Goal: Entertainment & Leisure: Consume media (video, audio)

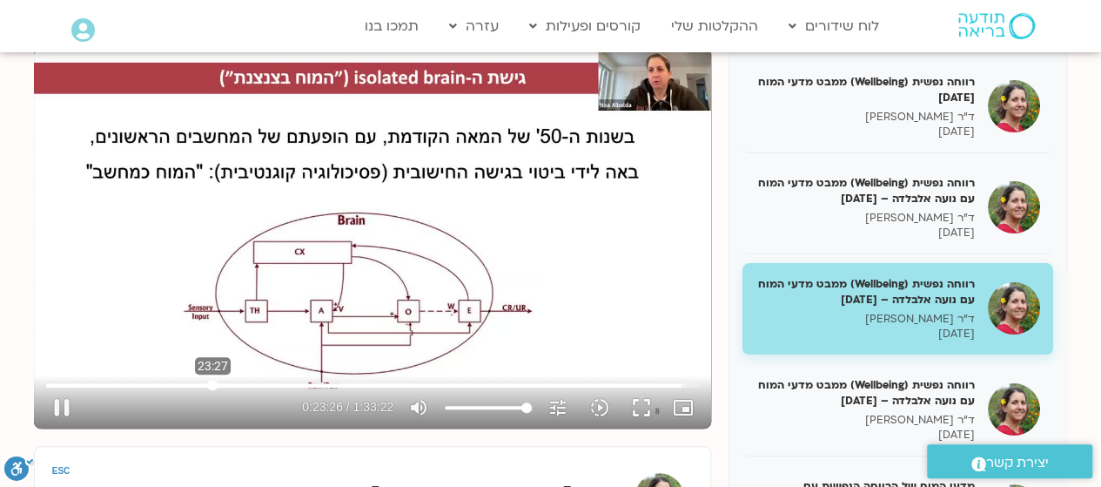
click at [212, 381] on input "Seek" at bounding box center [372, 385] width 653 height 10
click at [233, 382] on input "Seek" at bounding box center [372, 385] width 653 height 10
click at [263, 381] on input "Seek" at bounding box center [372, 385] width 653 height 10
click at [282, 381] on input "Seek" at bounding box center [372, 385] width 653 height 10
click at [306, 382] on input "Seek" at bounding box center [372, 385] width 653 height 10
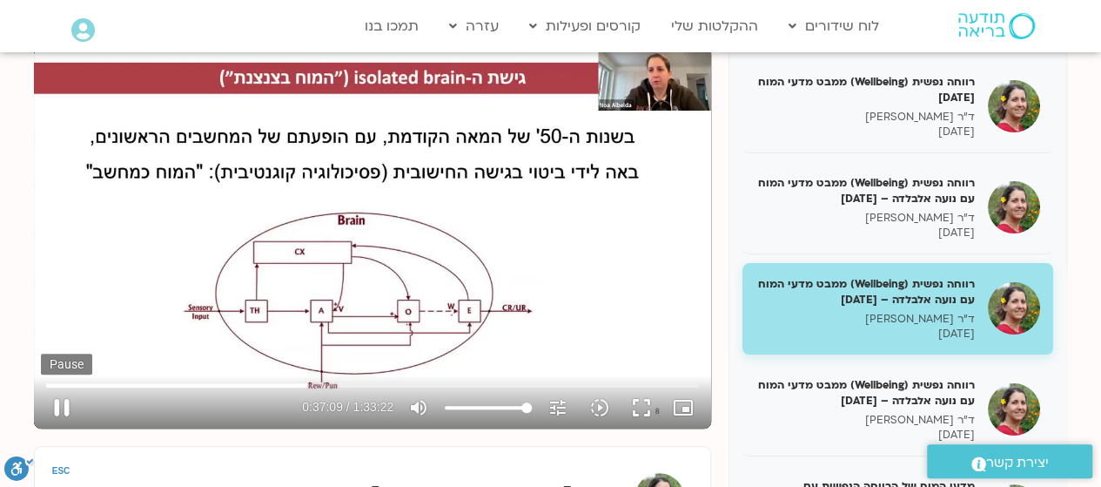
click at [64, 412] on button "pause" at bounding box center [62, 407] width 42 height 42
click at [61, 403] on button "play_arrow" at bounding box center [62, 407] width 42 height 42
click at [62, 400] on button "pause" at bounding box center [62, 407] width 42 height 42
click at [62, 400] on button "play_arrow" at bounding box center [62, 407] width 42 height 42
click at [62, 403] on button "pause" at bounding box center [62, 407] width 42 height 42
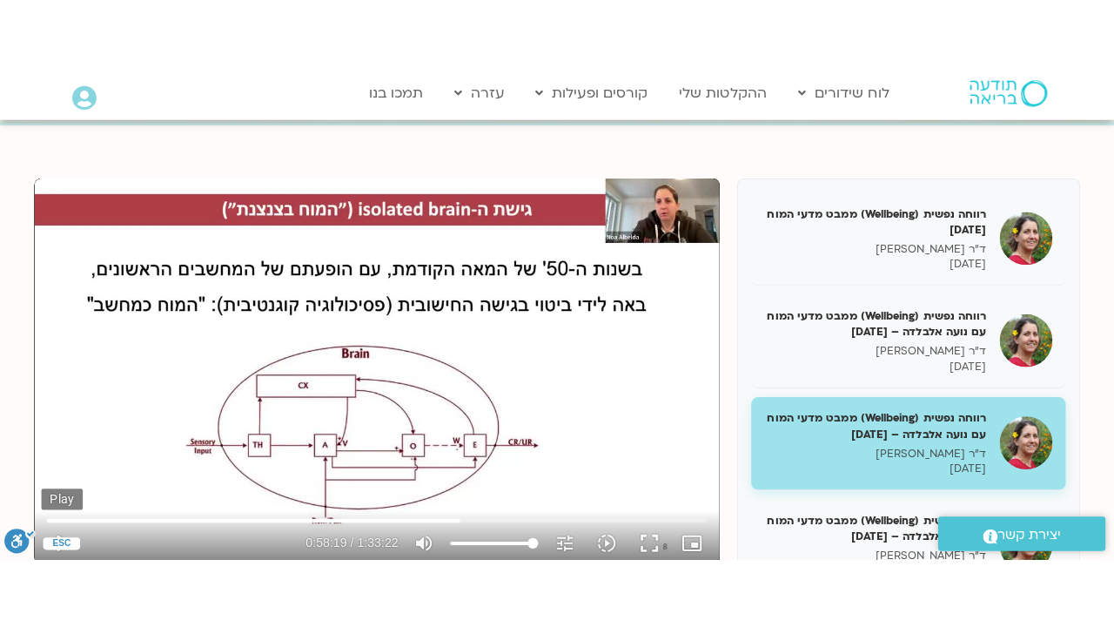
scroll to position [169, 0]
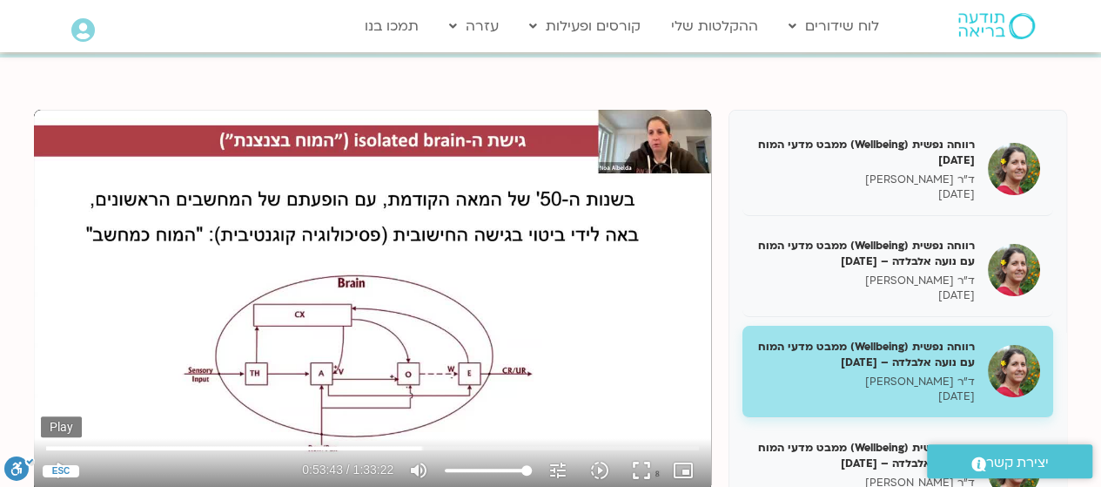
click at [59, 475] on button "play_arrow" at bounding box center [62, 470] width 42 height 42
click at [73, 469] on button "pause" at bounding box center [62, 470] width 42 height 42
click at [66, 480] on button "play_arrow" at bounding box center [62, 470] width 42 height 42
click at [345, 446] on input "Seek" at bounding box center [372, 447] width 653 height 10
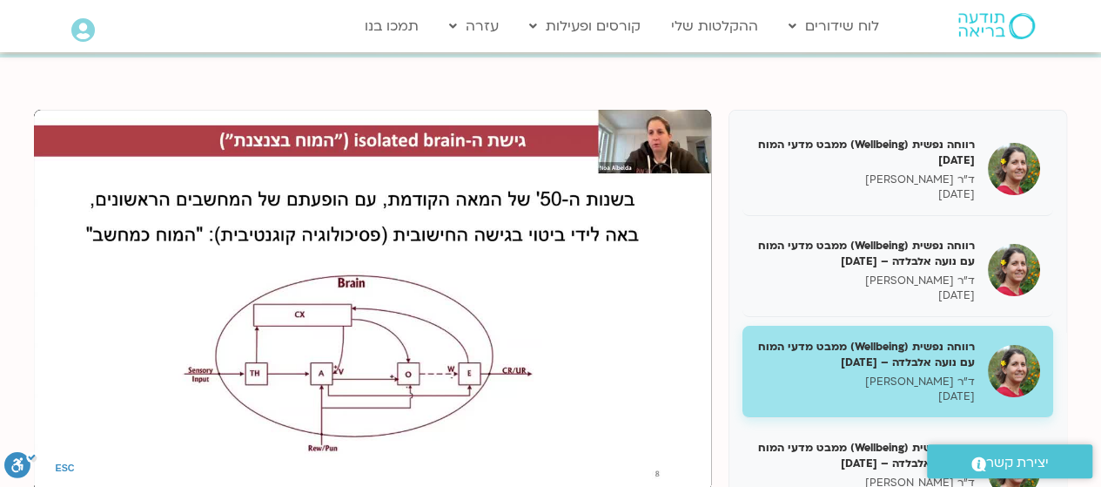
click at [24, 463] on circle "סרגל נגישות" at bounding box center [17, 464] width 26 height 26
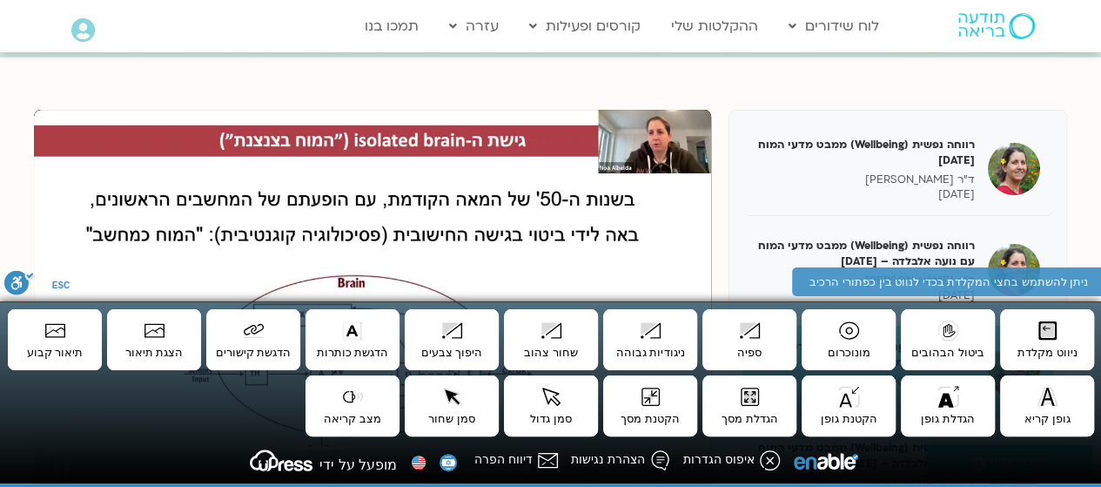
click at [61, 285] on div "Skip Ad 9:32 pause 0:42:57 / 1:33:22 volume_up Mute tune Resolution Auto 720p s…" at bounding box center [372, 300] width 677 height 381
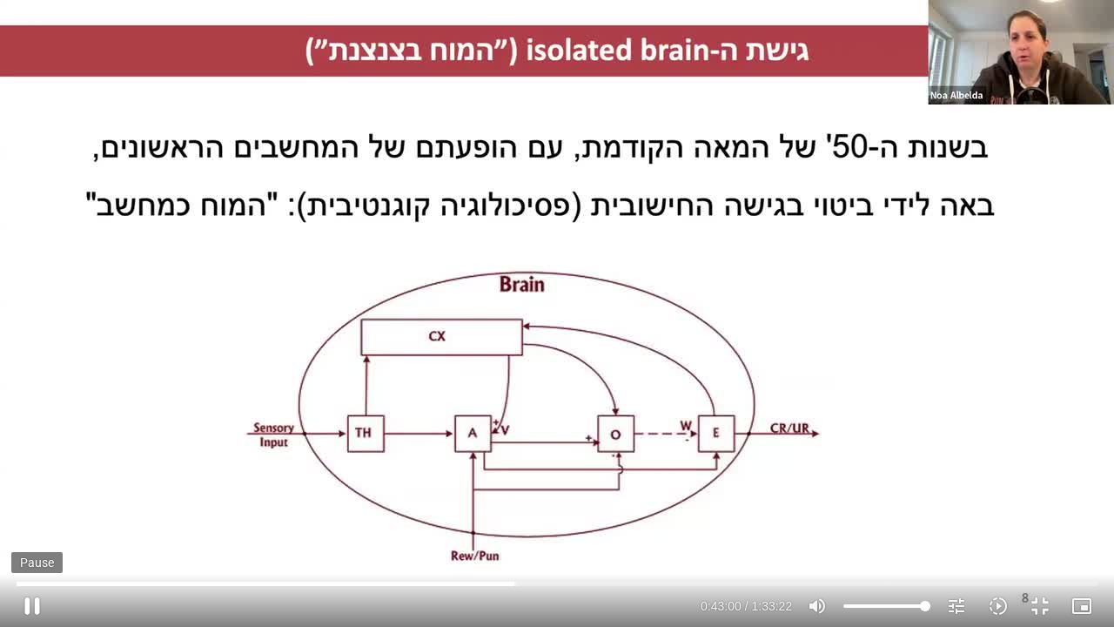
click at [33, 486] on button "pause" at bounding box center [32, 606] width 42 height 42
click at [24, 486] on button "play_arrow" at bounding box center [32, 606] width 42 height 42
click at [541, 486] on div at bounding box center [374, 606] width 643 height 42
click at [565, 486] on input "Seek" at bounding box center [557, 583] width 1081 height 10
click at [34, 486] on button "pause" at bounding box center [32, 606] width 42 height 42
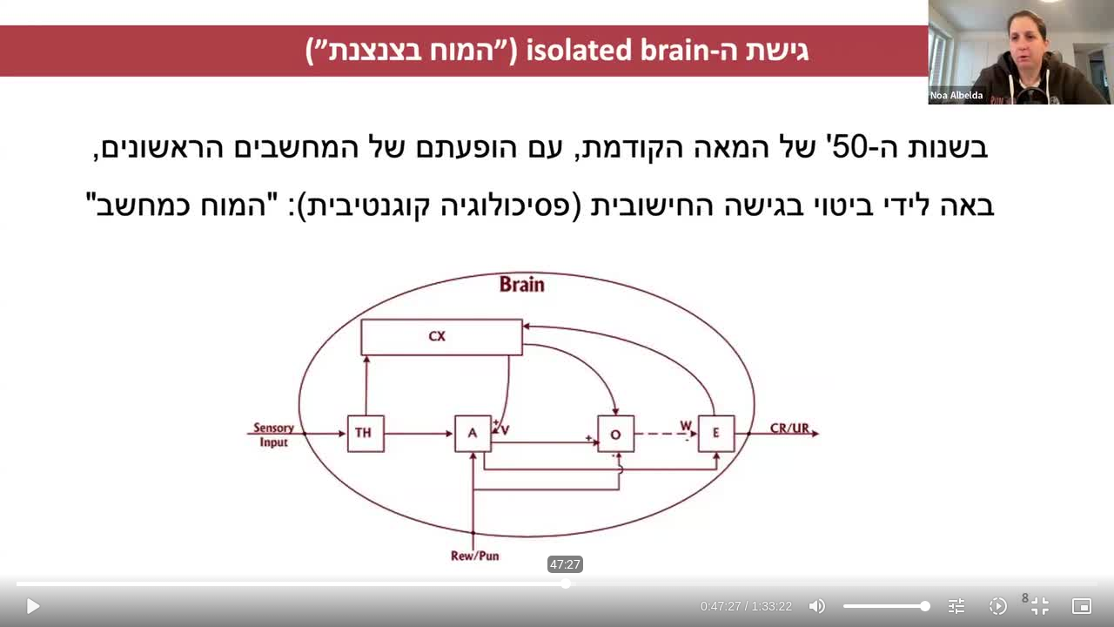
click at [566, 486] on input "Seek" at bounding box center [557, 583] width 1081 height 10
click at [33, 486] on button "play_arrow" at bounding box center [32, 606] width 42 height 42
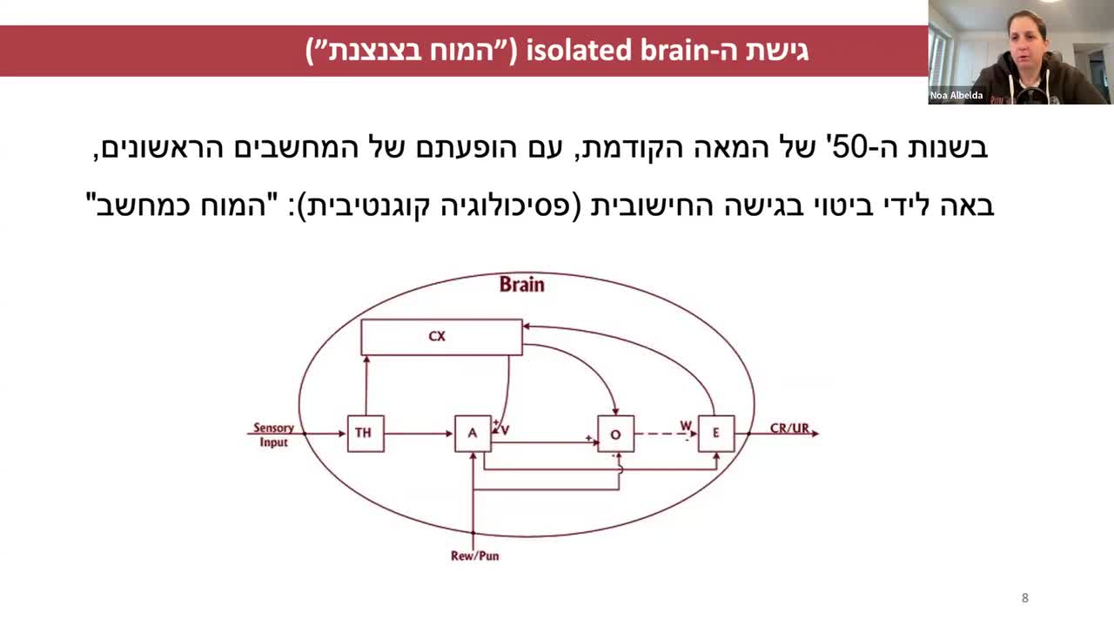
click at [33, 486] on button "pause" at bounding box center [32, 606] width 42 height 42
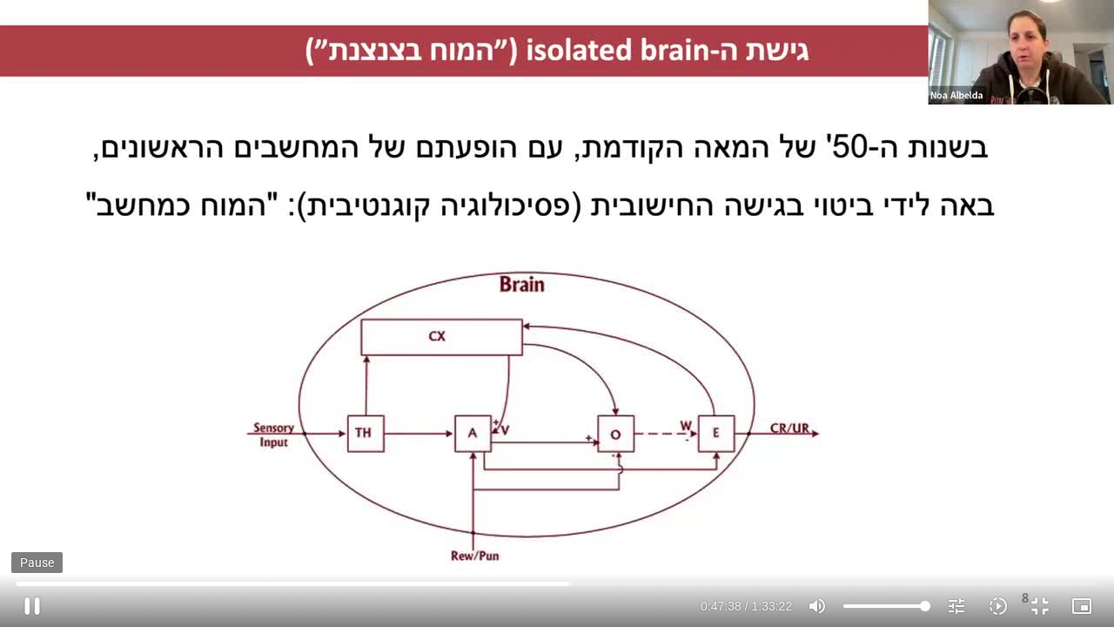
click at [33, 486] on button "pause" at bounding box center [32, 606] width 42 height 42
click at [37, 486] on button "play_arrow" at bounding box center [32, 606] width 42 height 42
click at [562, 486] on input "Seek" at bounding box center [557, 583] width 1081 height 10
click at [555, 486] on input "Seek" at bounding box center [557, 583] width 1081 height 10
click at [36, 486] on button "pause" at bounding box center [32, 606] width 42 height 42
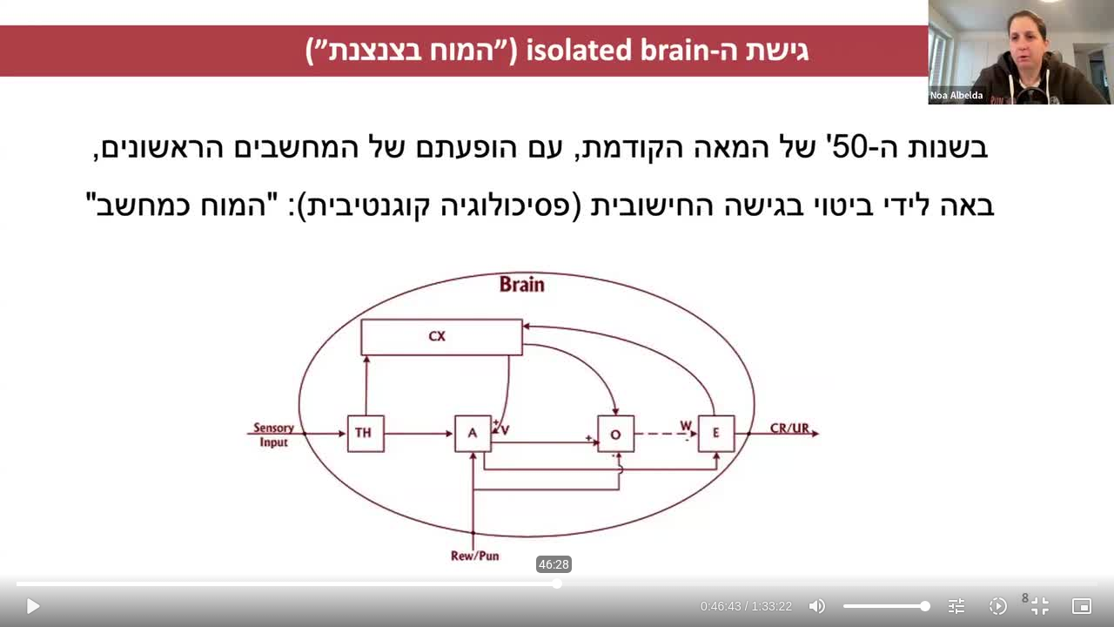
click at [554, 486] on input "Seek" at bounding box center [557, 583] width 1081 height 10
click at [35, 486] on button "play_arrow" at bounding box center [32, 606] width 42 height 42
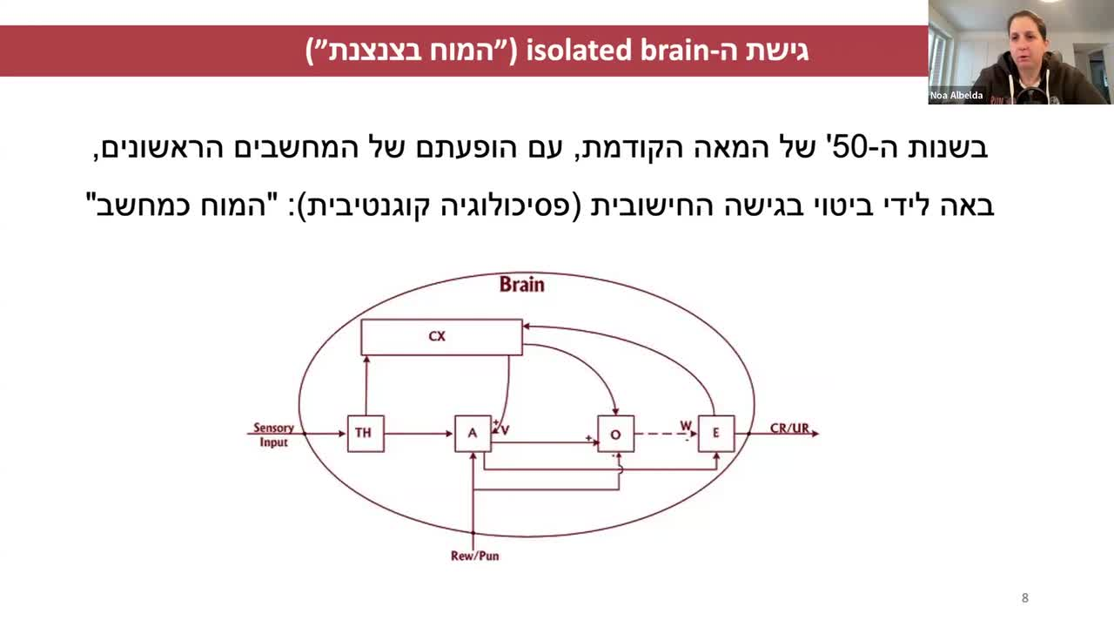
drag, startPoint x: 35, startPoint y: 608, endPoint x: 22, endPoint y: 608, distance: 13.1
click at [22, 486] on button "pause" at bounding box center [32, 606] width 42 height 42
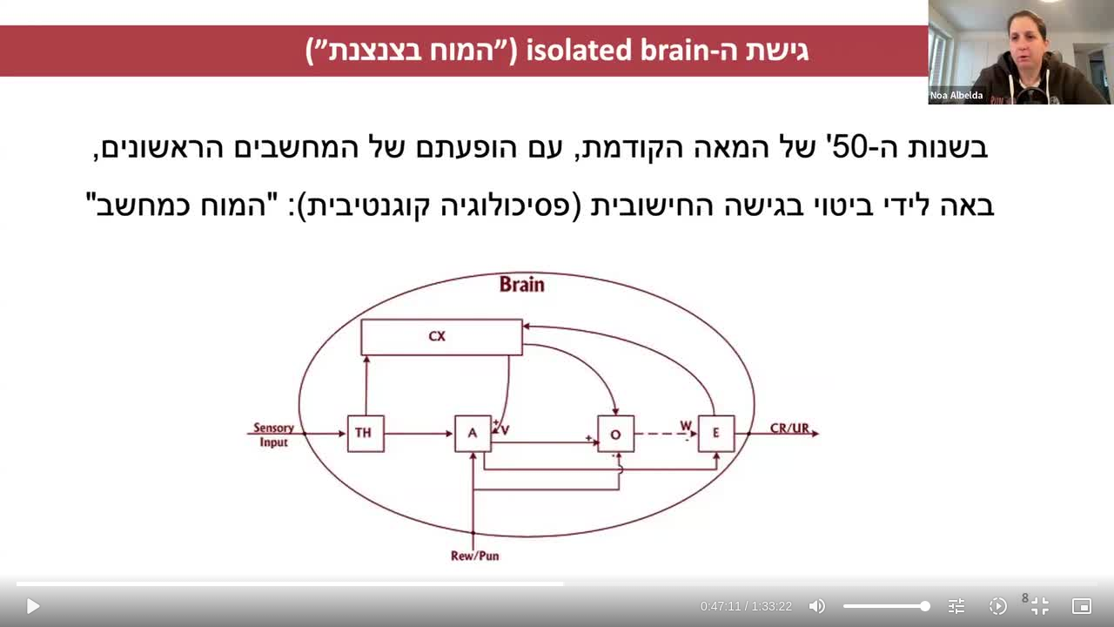
click at [474, 486] on div "Skip Ad 7:54 play_arrow 0:47:11 / 1:33:22 volume_up Mute tune Resolution Auto 7…" at bounding box center [557, 313] width 1114 height 627
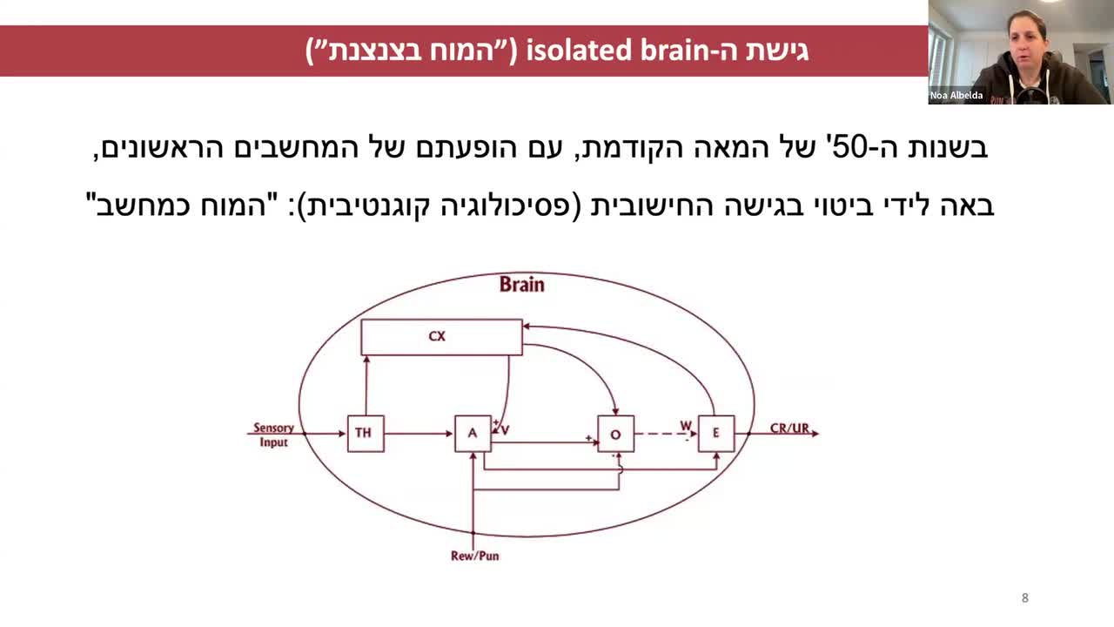
click at [474, 486] on div "Skip Ad 7:54 pause 0:47:12 / 1:33:22 volume_up Mute tune Resolution Auto 720p s…" at bounding box center [557, 313] width 1114 height 627
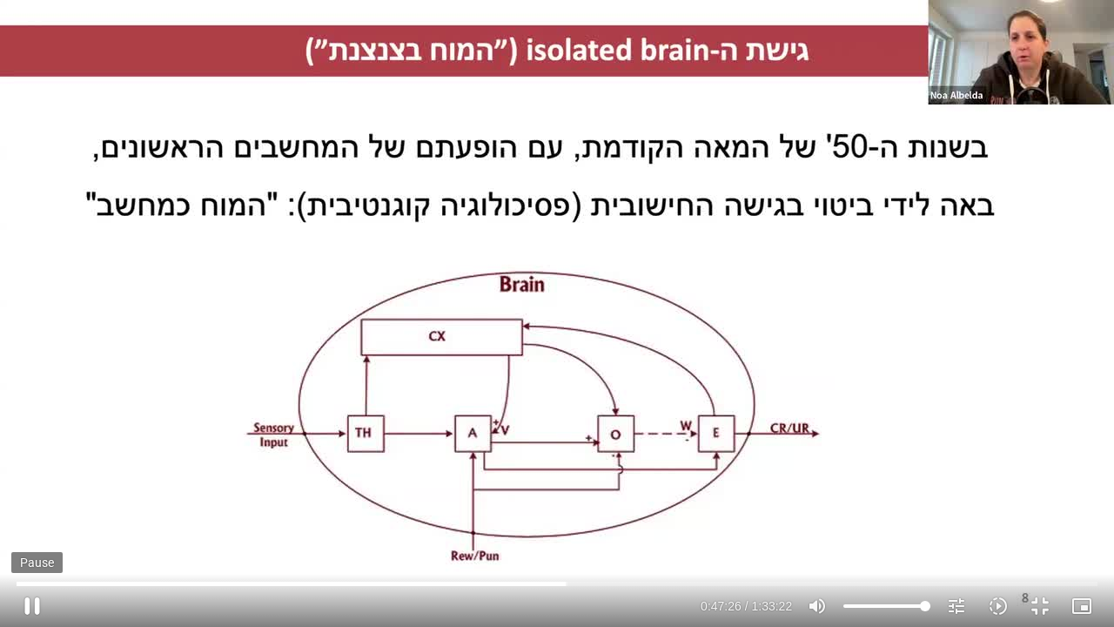
click at [28, 486] on button "pause" at bounding box center [32, 606] width 42 height 42
type input "2237"
